Goal: Navigation & Orientation: Find specific page/section

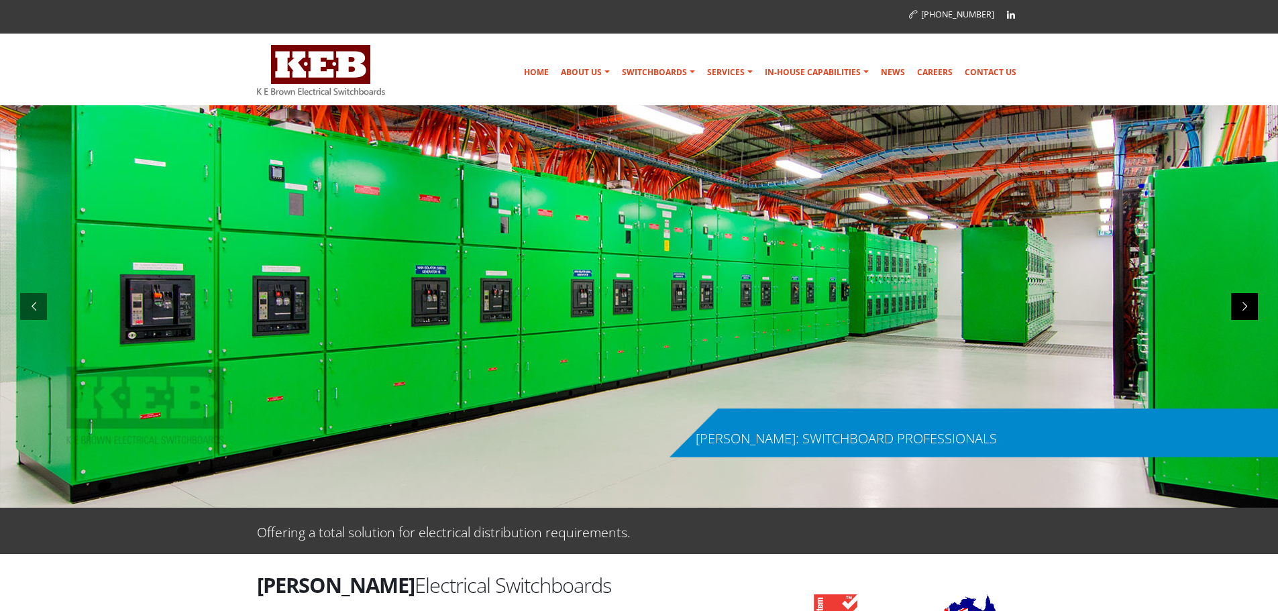
click at [1246, 297] on div at bounding box center [1244, 306] width 27 height 27
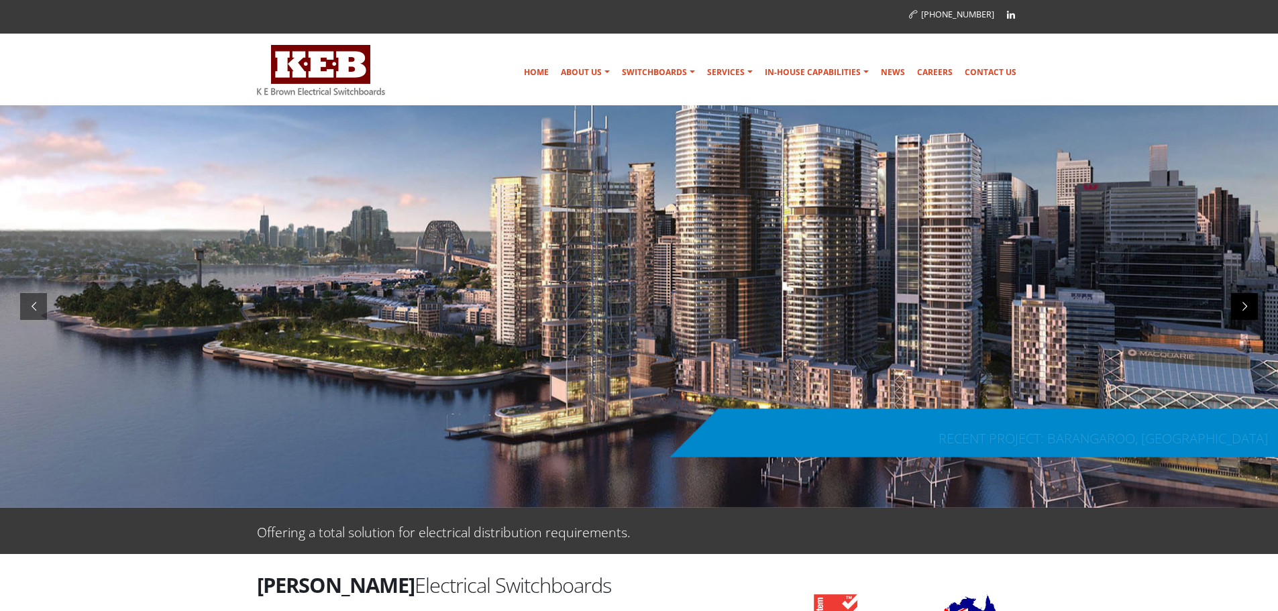
click at [1250, 305] on div at bounding box center [1244, 306] width 27 height 27
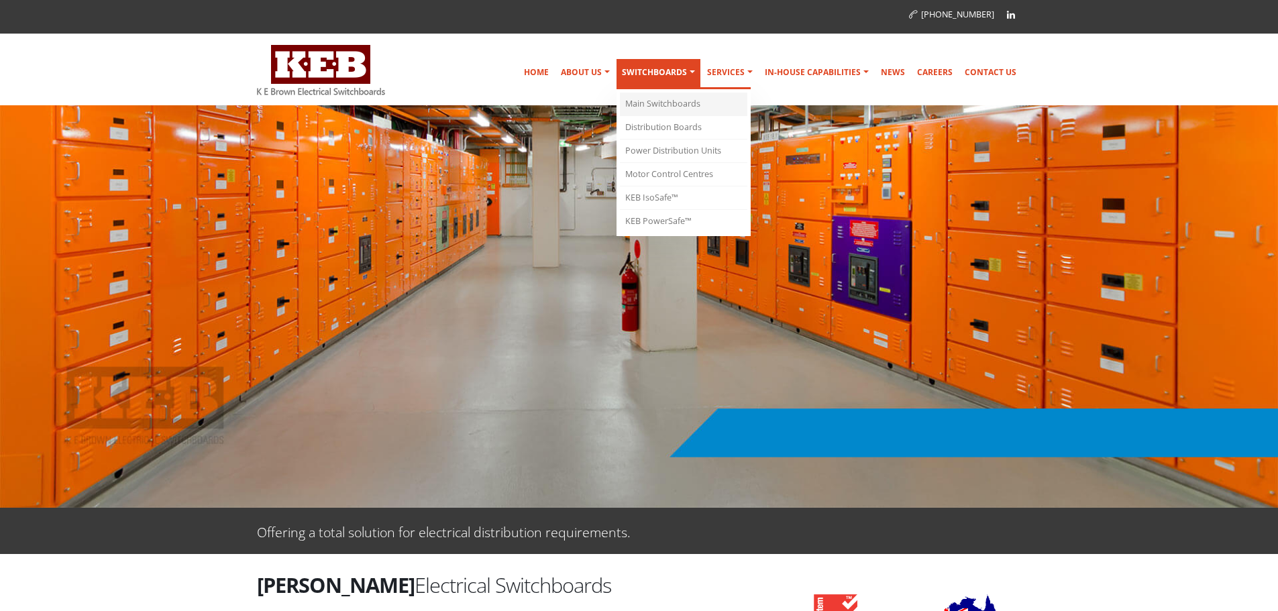
click at [672, 99] on link "Main Switchboards" at bounding box center [683, 104] width 127 height 23
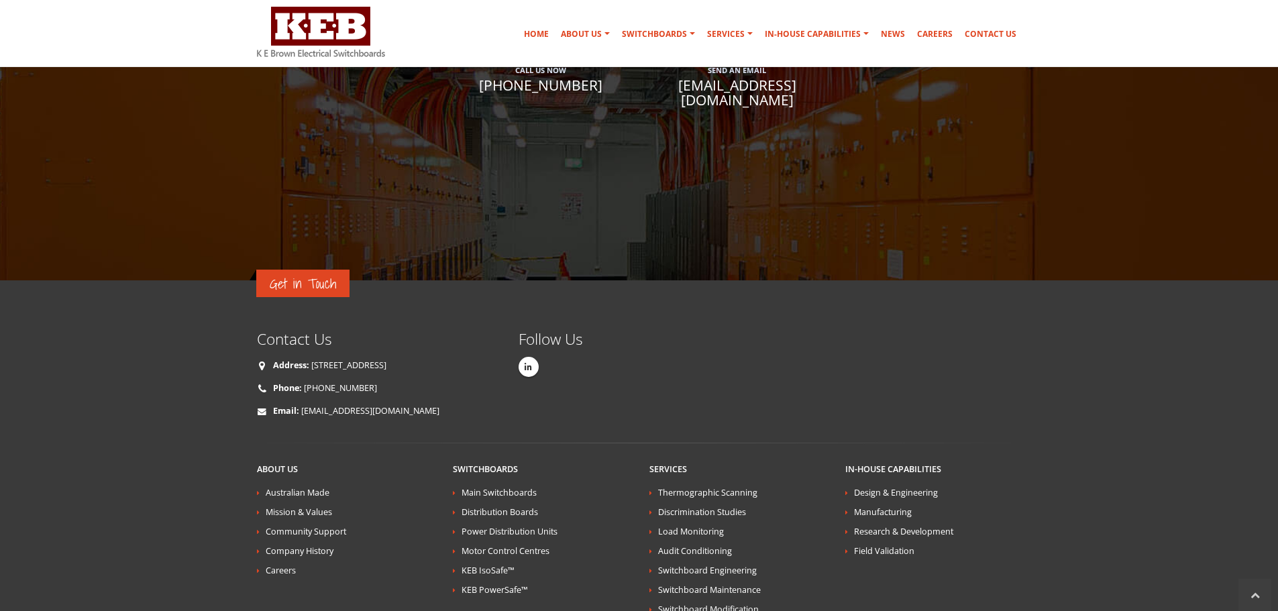
scroll to position [2718, 0]
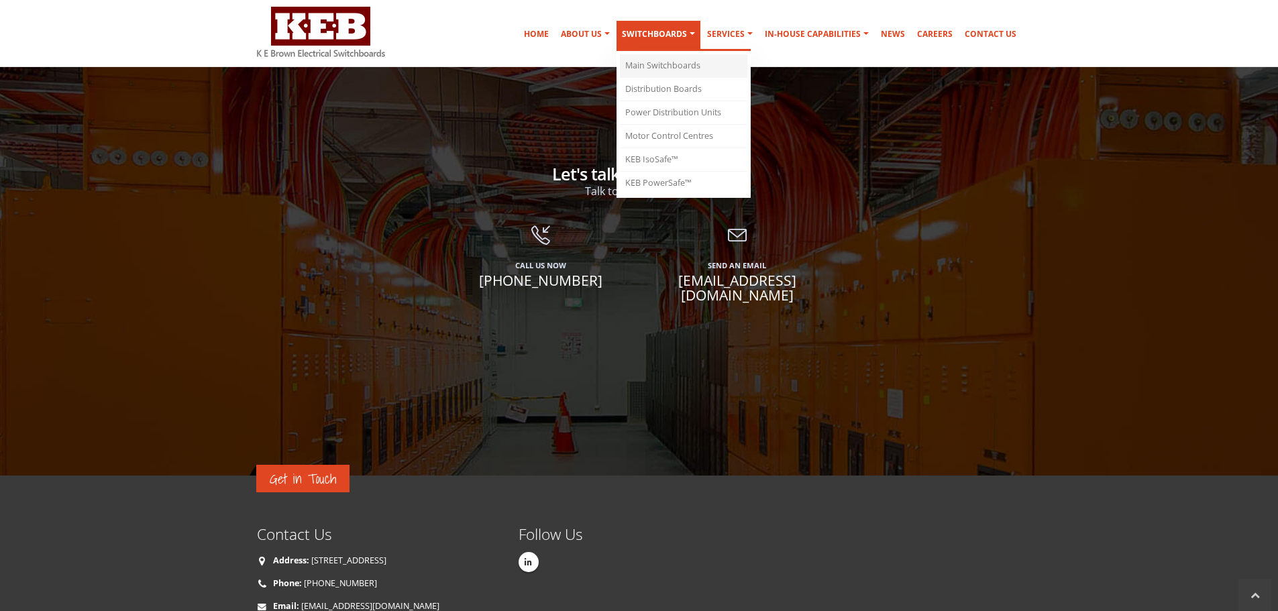
click at [660, 68] on link "Main Switchboards" at bounding box center [683, 65] width 127 height 23
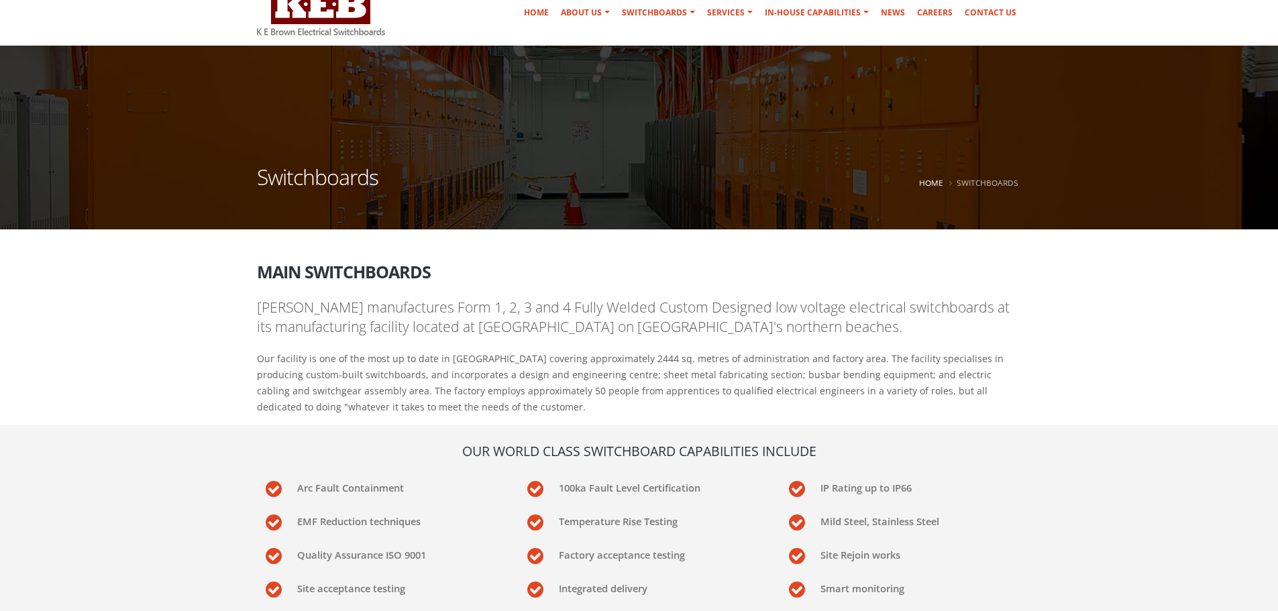
scroll to position [0, 0]
